Goal: Information Seeking & Learning: Learn about a topic

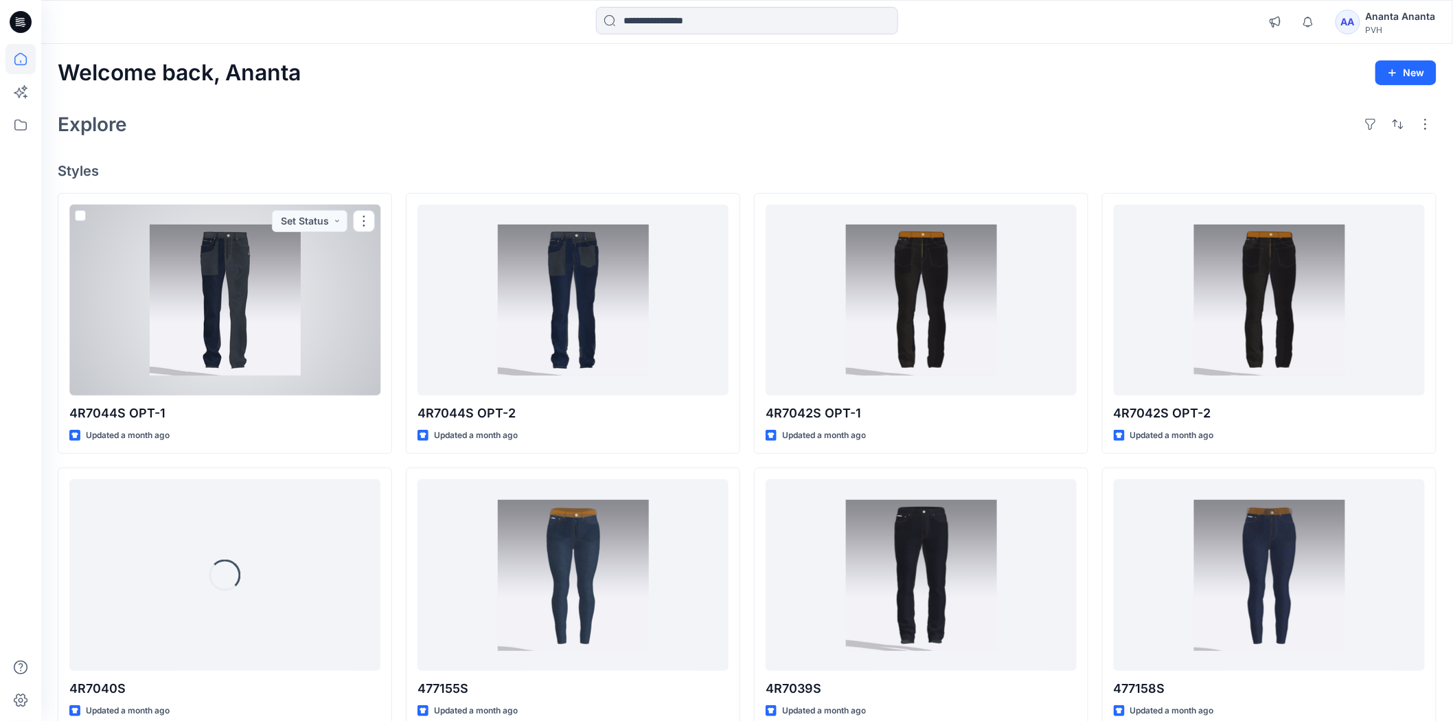
click at [266, 363] on div at bounding box center [224, 300] width 311 height 191
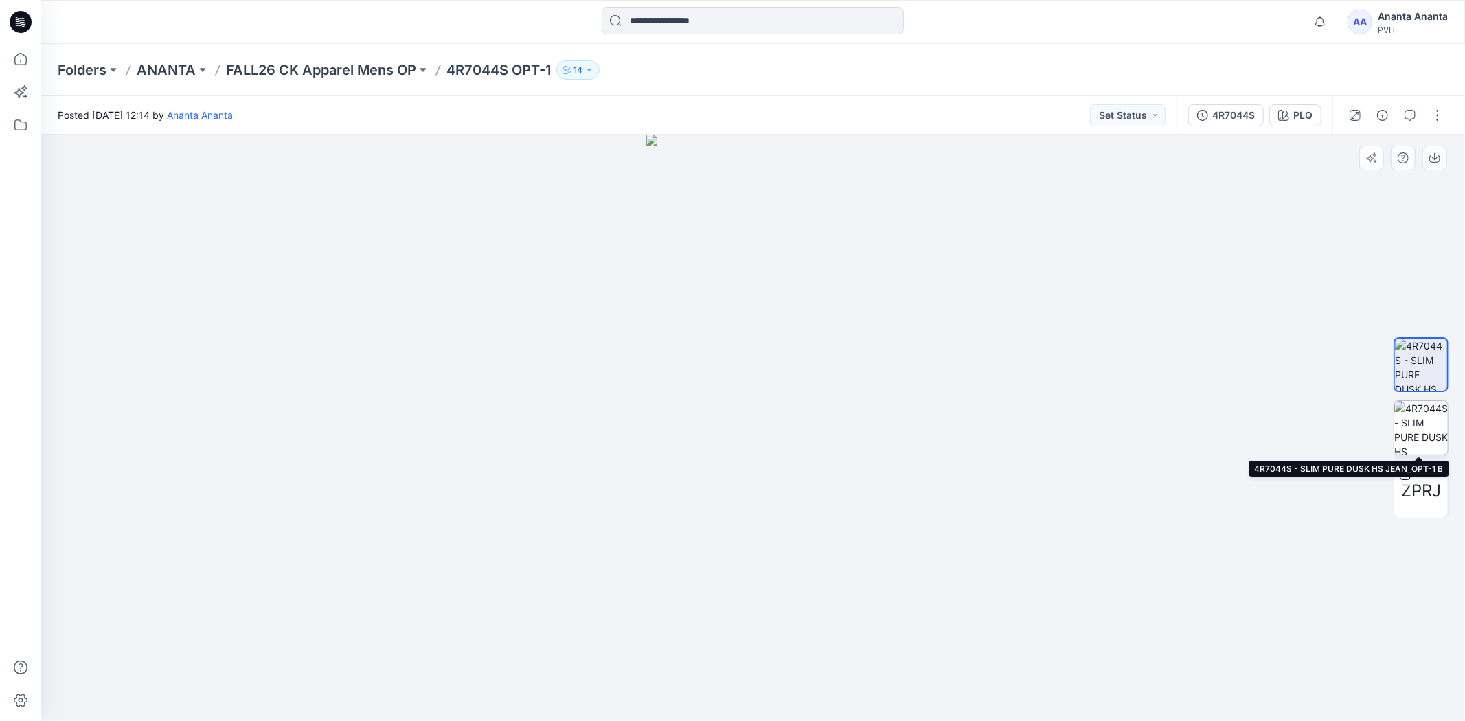
click at [1437, 420] on img at bounding box center [1421, 428] width 54 height 54
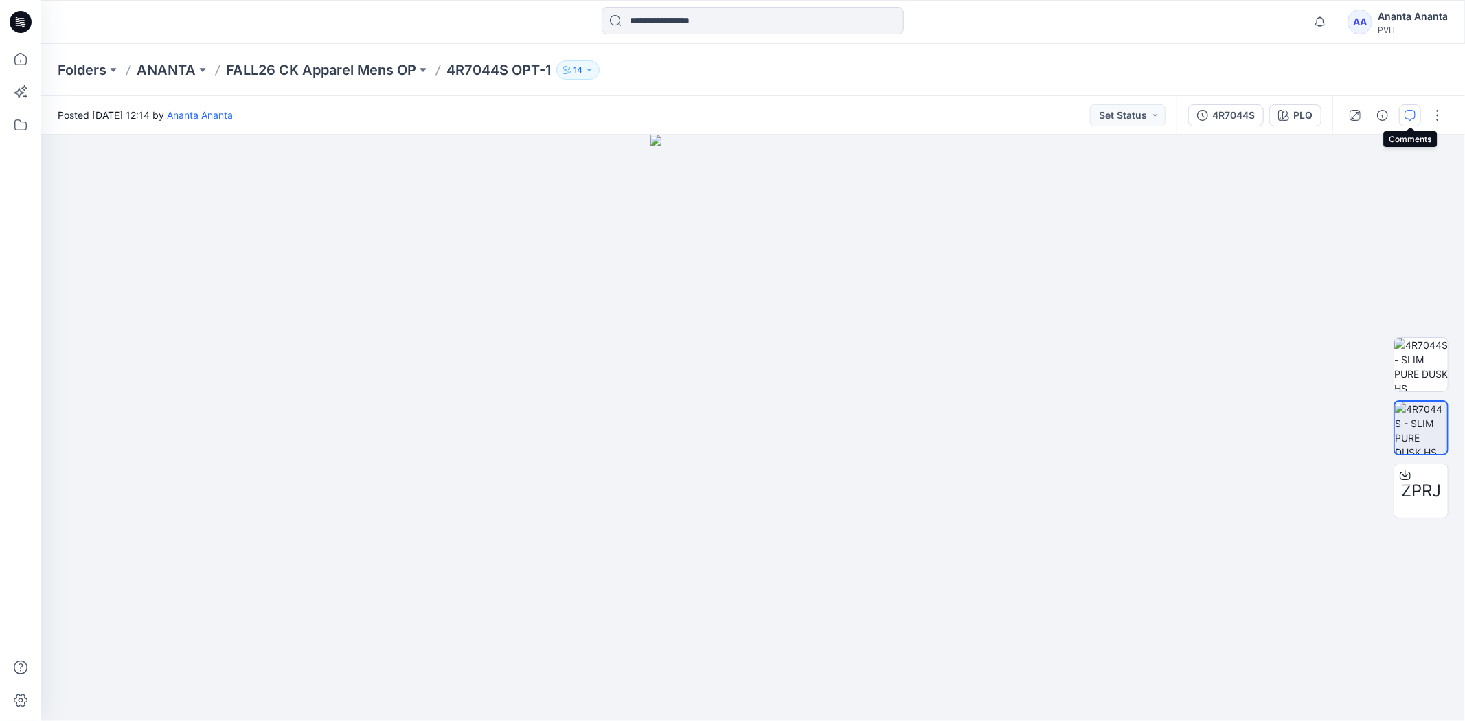
click at [1415, 111] on icon "button" at bounding box center [1409, 115] width 11 height 11
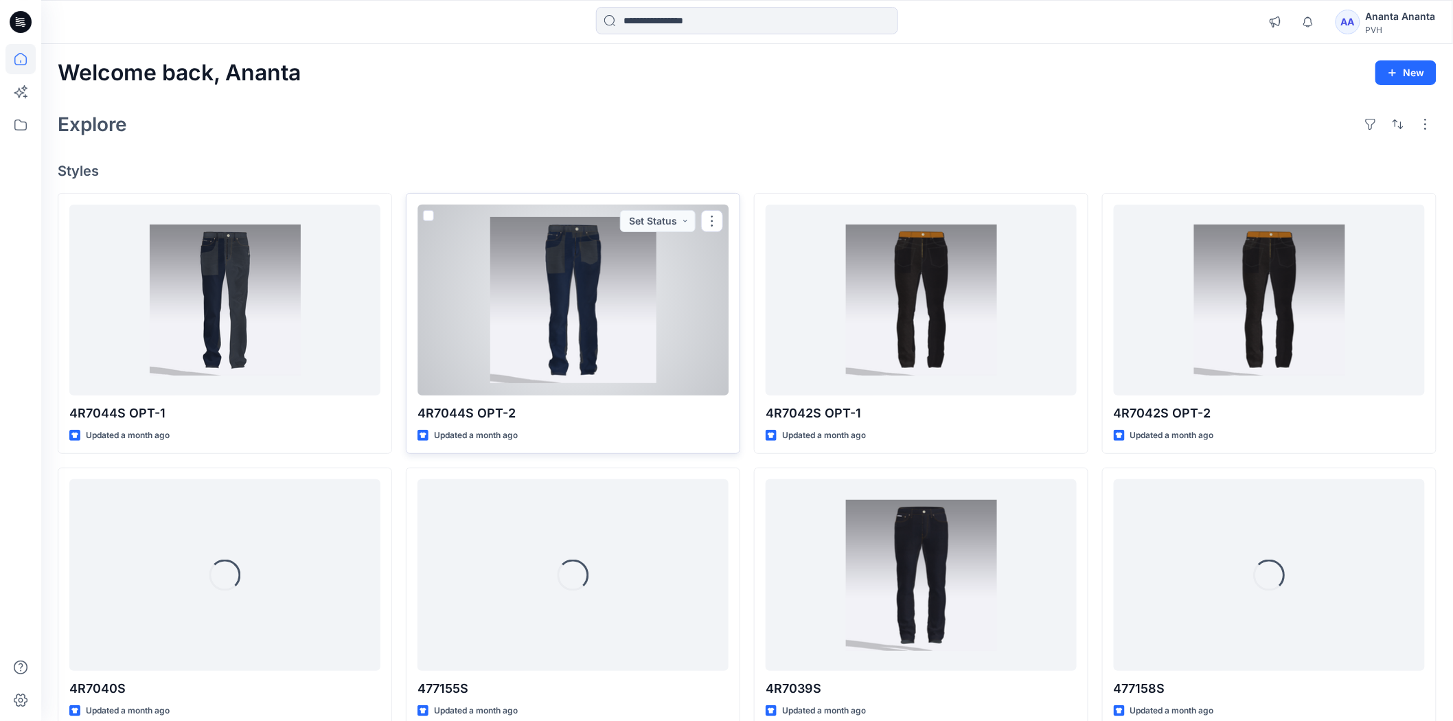
click at [537, 282] on div at bounding box center [573, 300] width 311 height 191
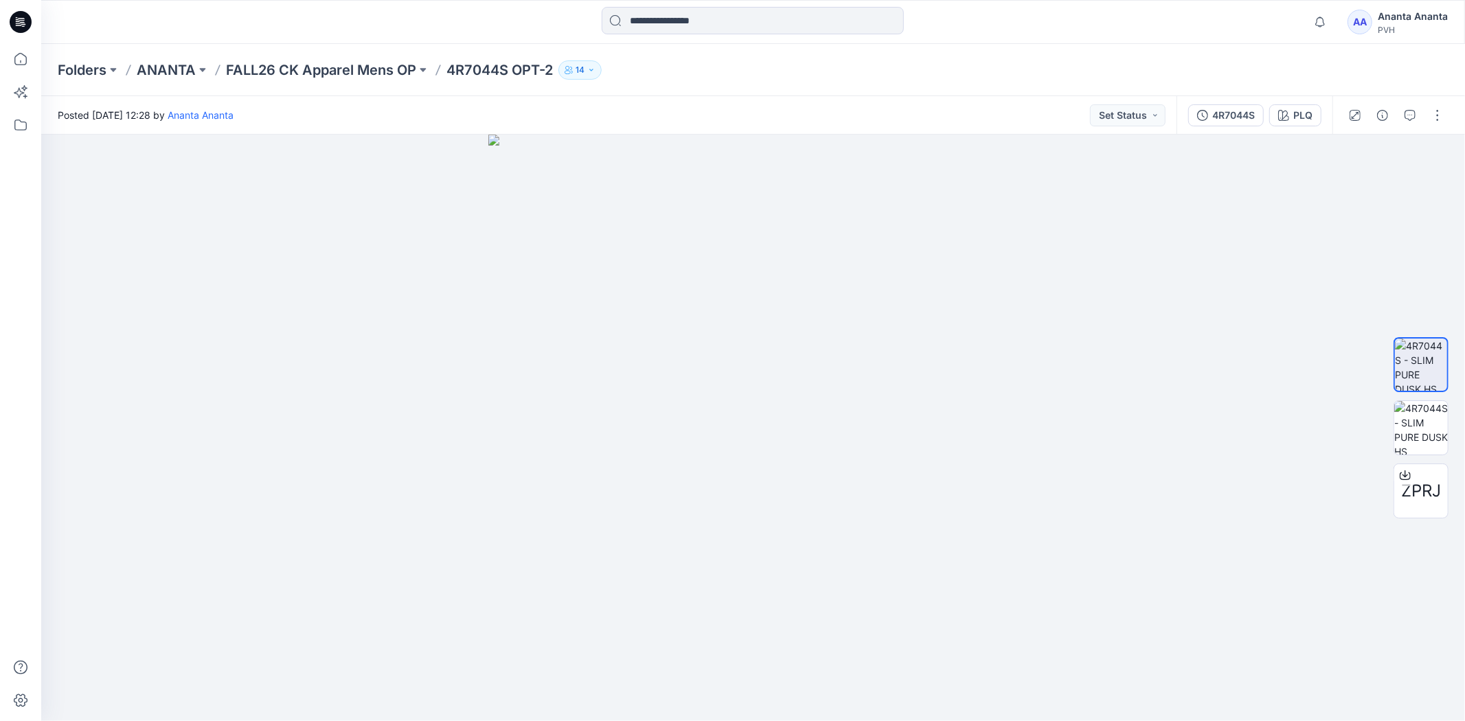
drag, startPoint x: 836, startPoint y: 289, endPoint x: 594, endPoint y: 757, distance: 526.5
click at [1426, 434] on img at bounding box center [1421, 428] width 54 height 54
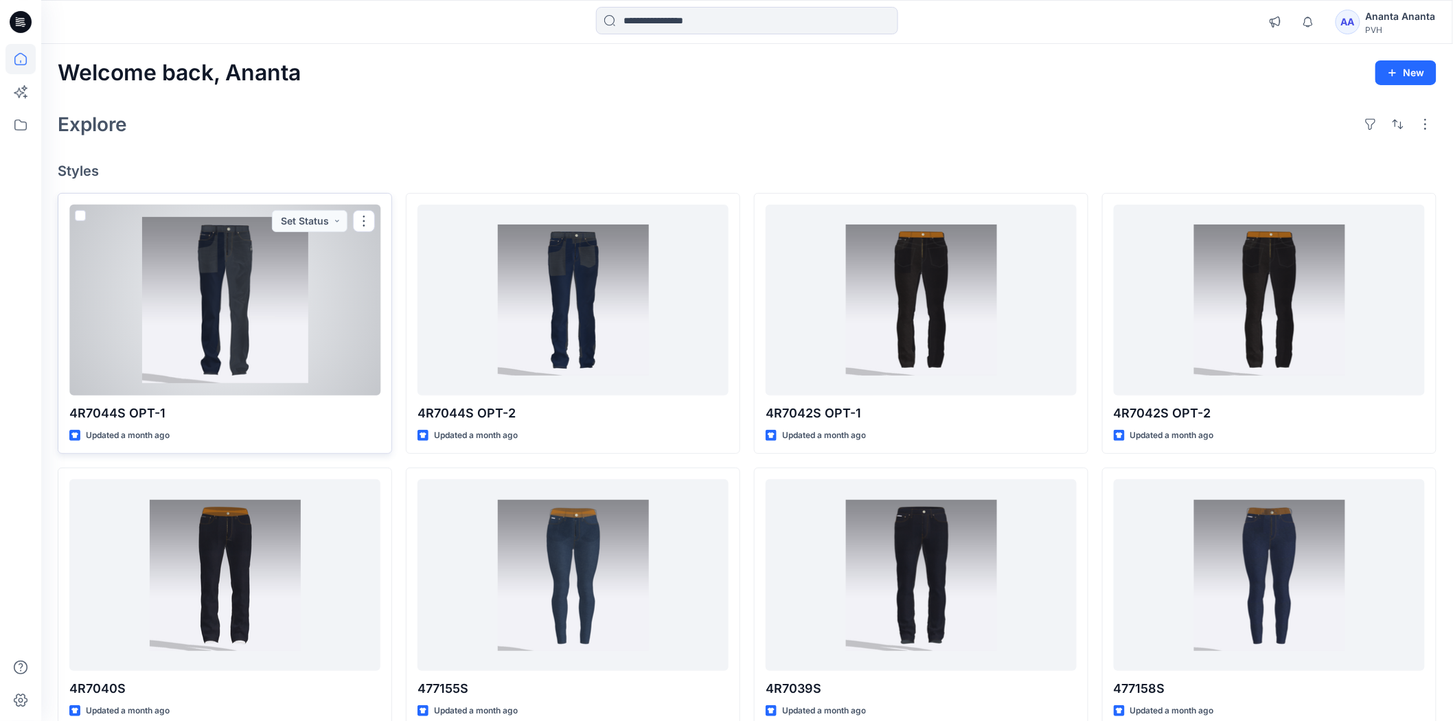
click at [225, 305] on div at bounding box center [224, 300] width 311 height 191
